Goal: Task Accomplishment & Management: Use online tool/utility

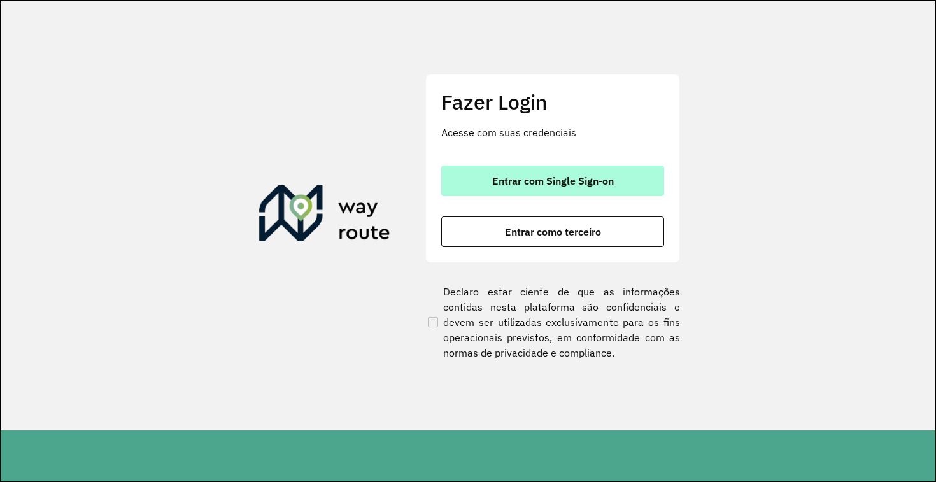
click at [610, 176] on span "Entrar com Single Sign-on" at bounding box center [553, 181] width 122 height 10
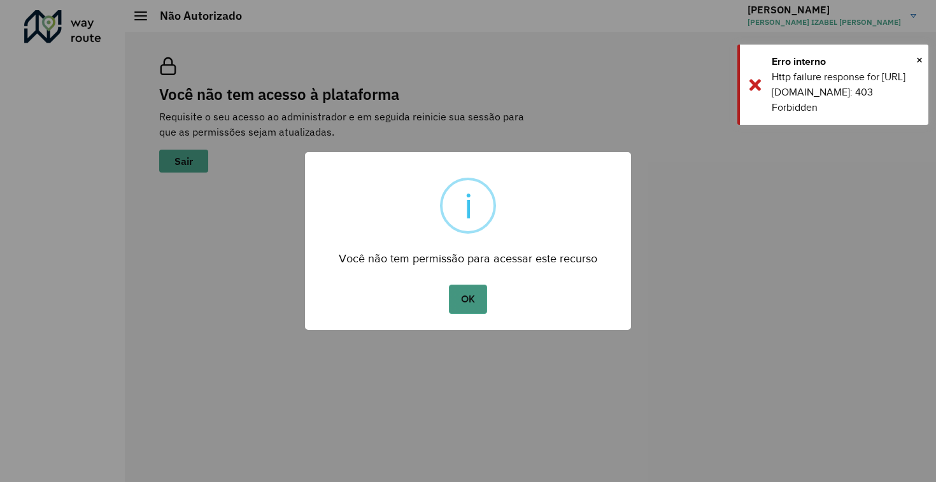
click at [464, 301] on button "OK" at bounding box center [468, 299] width 38 height 29
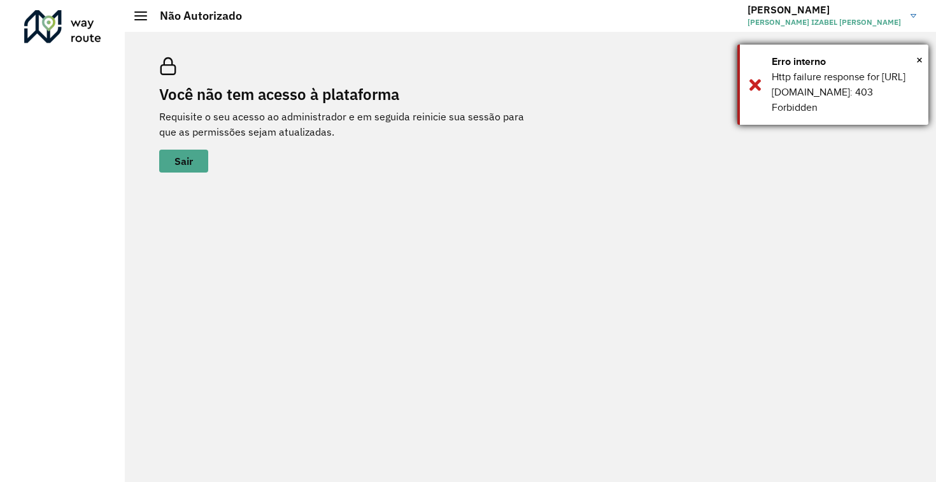
click at [761, 99] on div "× Erro interno Http failure response for [URL][DOMAIN_NAME]: 403 Forbidden" at bounding box center [833, 85] width 191 height 80
